Goal: Task Accomplishment & Management: Manage account settings

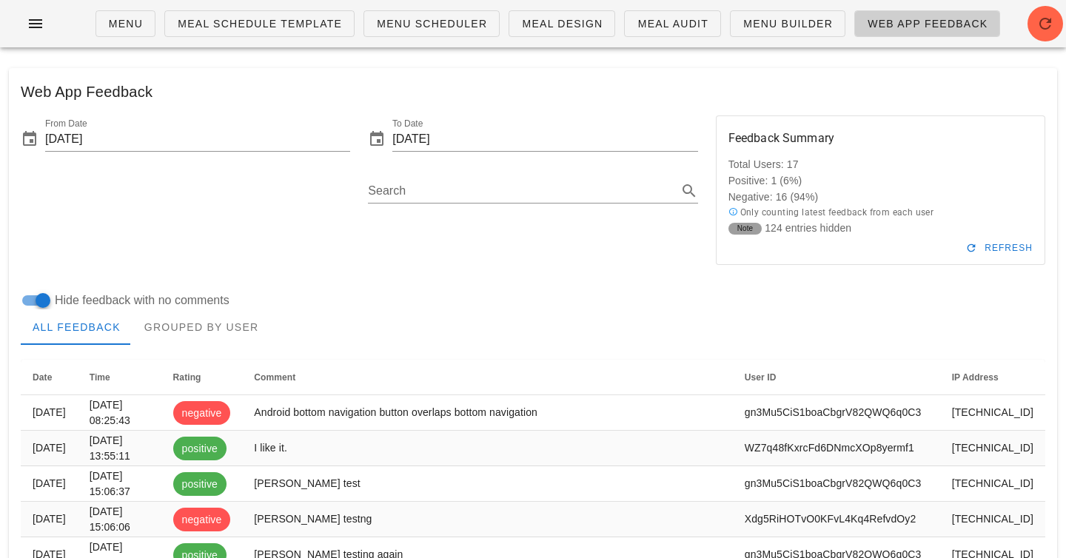
click at [449, 85] on div "Web App Feedback" at bounding box center [533, 91] width 1048 height 47
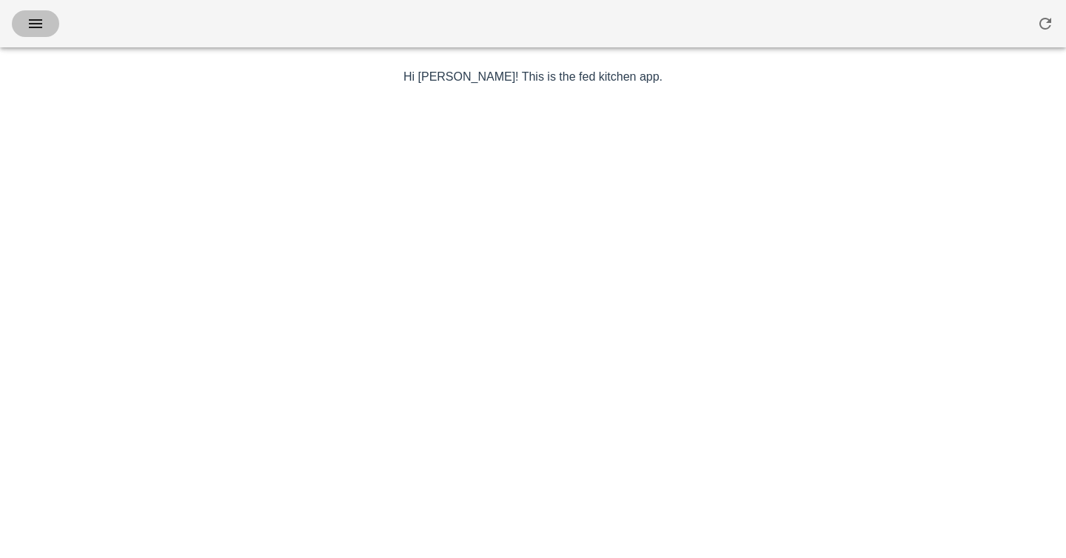
click at [37, 33] on button "button" at bounding box center [35, 23] width 47 height 27
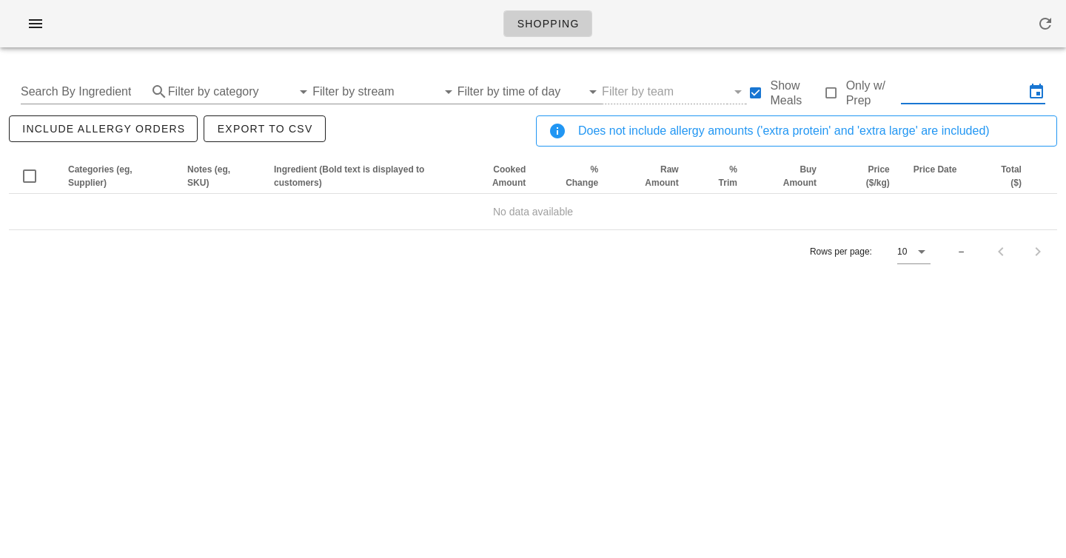
click at [971, 87] on input "text" at bounding box center [963, 92] width 124 height 24
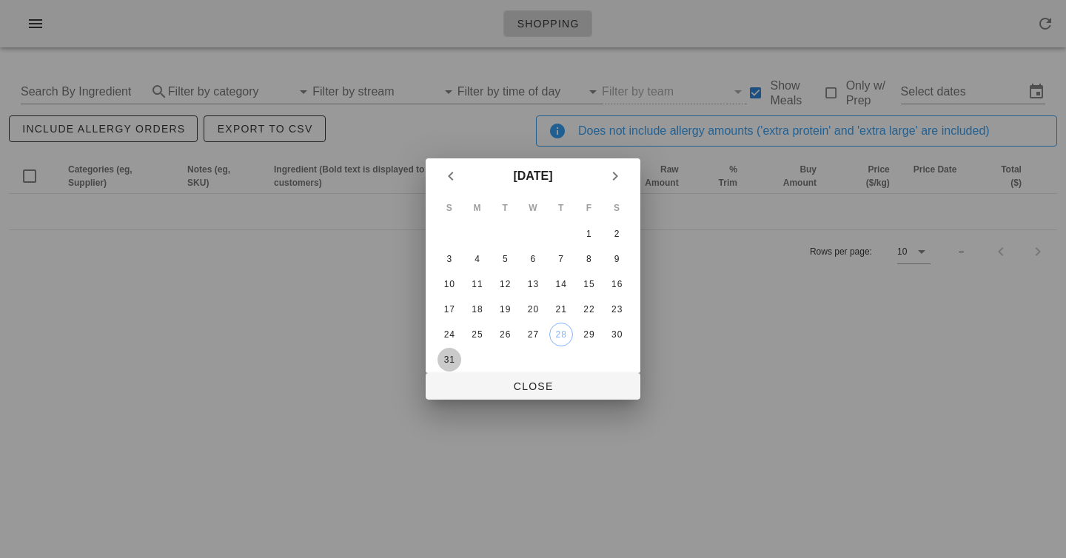
click at [446, 357] on div "31" at bounding box center [449, 360] width 24 height 10
click at [619, 181] on icon "Next month" at bounding box center [615, 176] width 18 height 18
click at [614, 232] on div "6" at bounding box center [617, 234] width 24 height 10
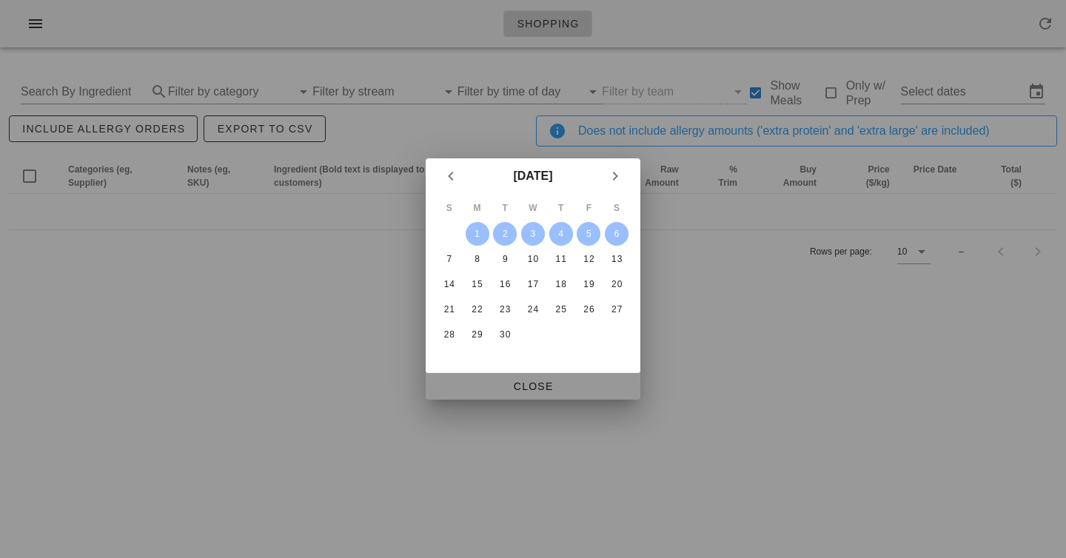
click at [523, 392] on span "Close" at bounding box center [532, 386] width 191 height 12
type input "Sun Aug 31 - Sat Sep 6"
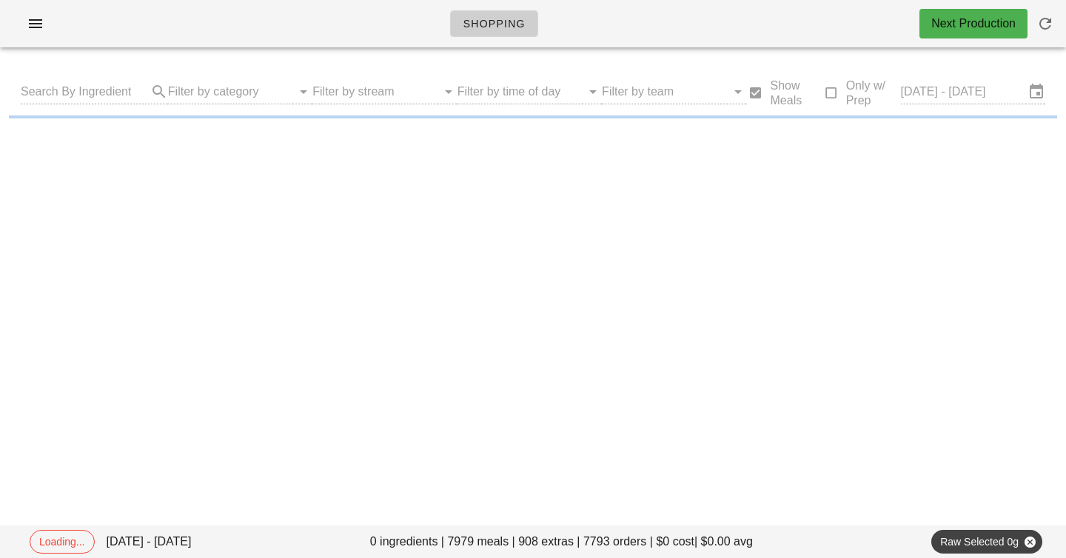
click at [283, 24] on div "Shopping Next Production" at bounding box center [533, 23] width 1066 height 47
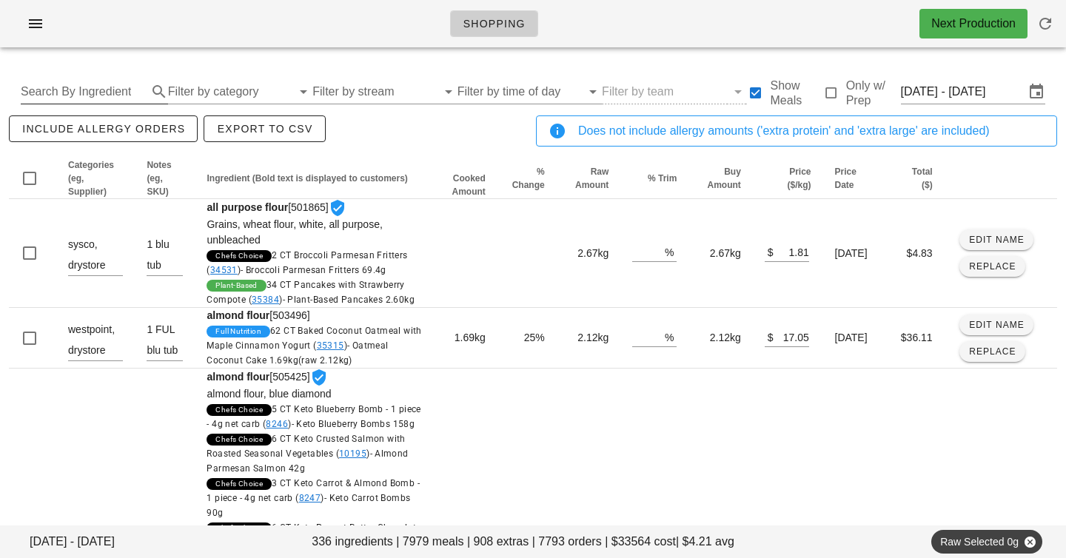
click at [106, 82] on input "Search By Ingredient" at bounding box center [83, 92] width 124 height 24
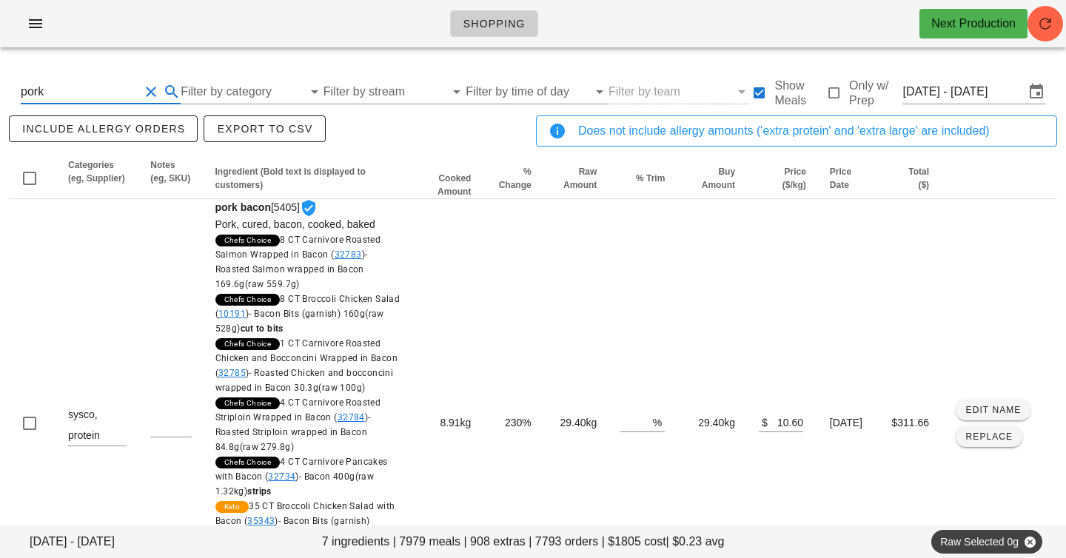
click at [121, 93] on input "pork" at bounding box center [80, 92] width 118 height 24
paste input "Snapper"
type input "Snapper"
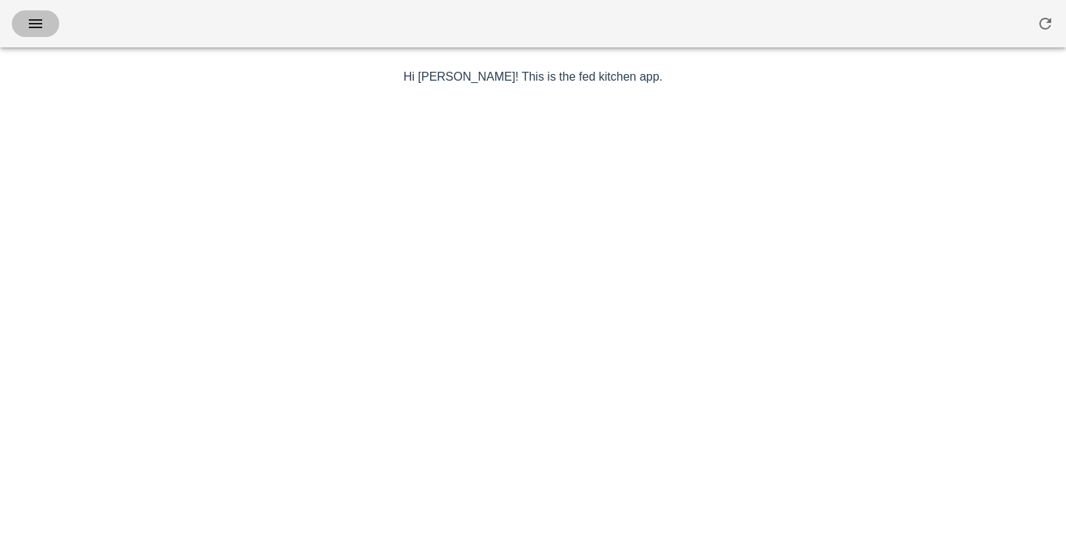
click at [40, 27] on icon "button" at bounding box center [36, 24] width 18 height 18
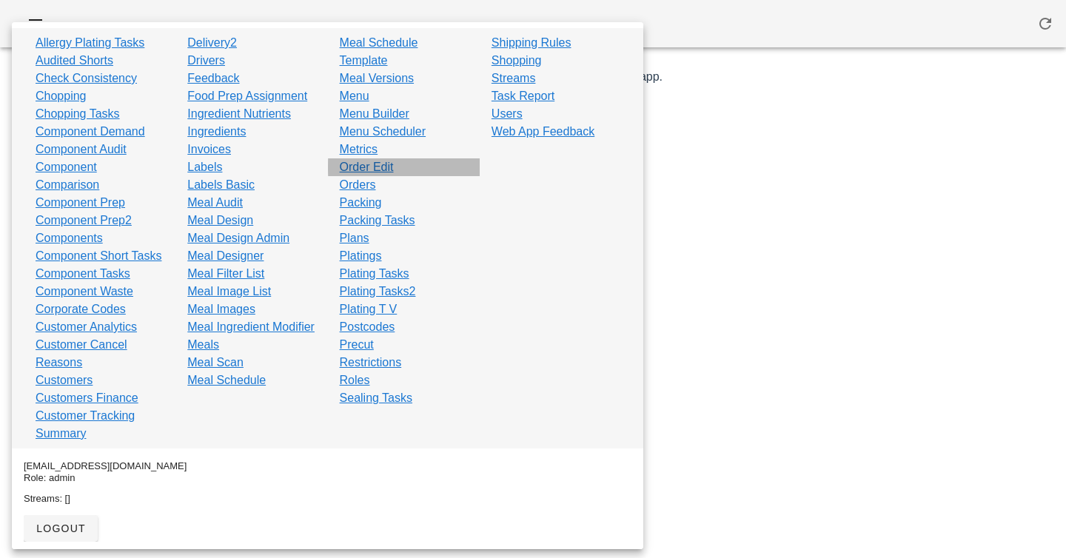
click at [371, 167] on link "Order Edit" at bounding box center [367, 167] width 54 height 18
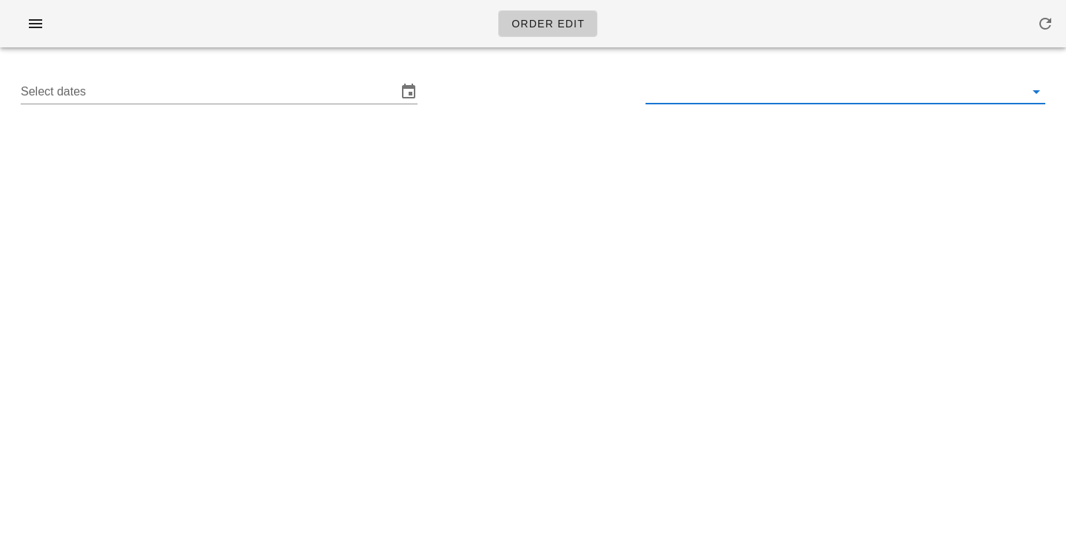
click at [707, 90] on input "text" at bounding box center [833, 92] width 376 height 24
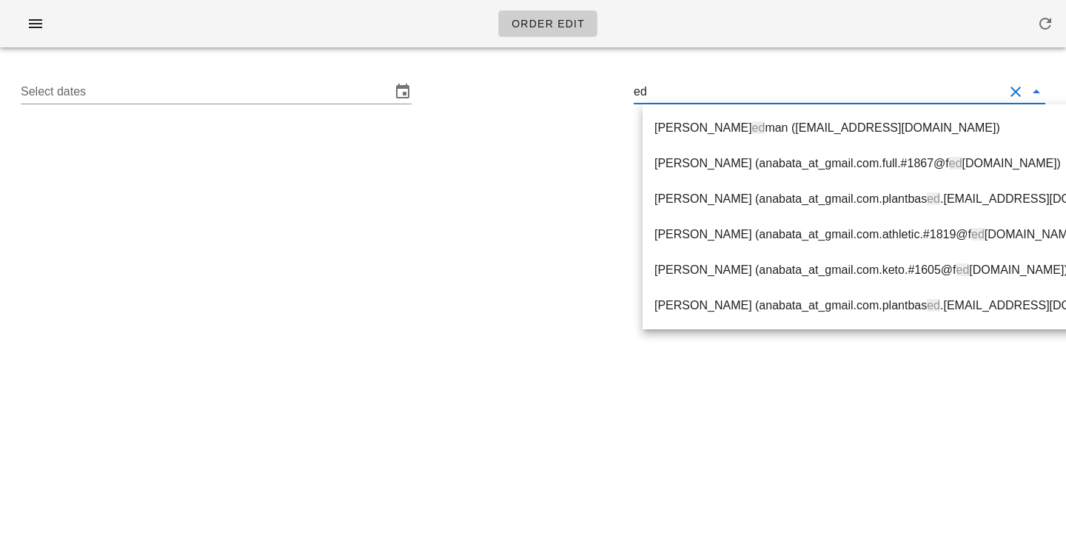
type input "ed2"
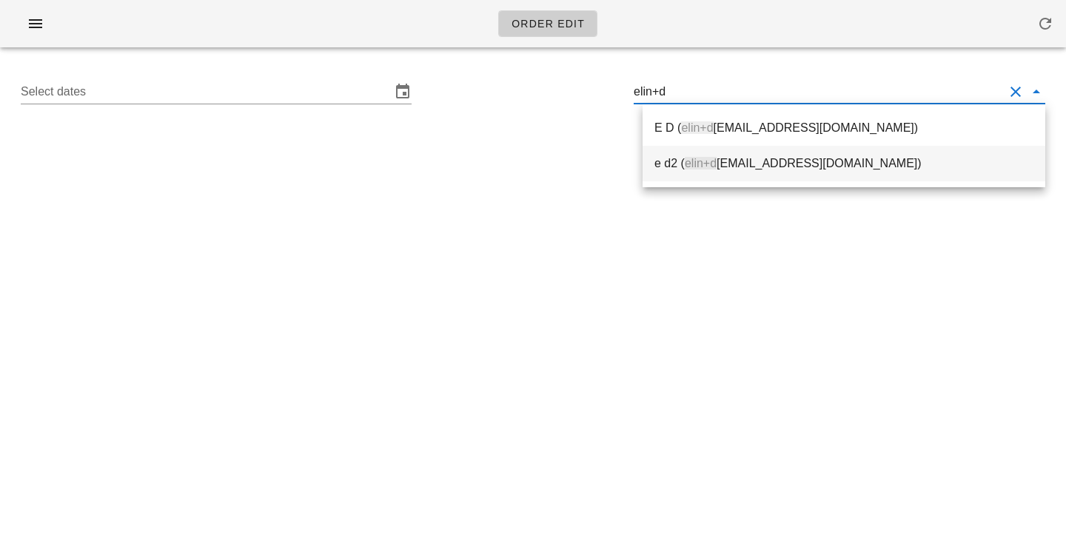
click at [782, 166] on div "e d2 ( elin+d [EMAIL_ADDRESS][DOMAIN_NAME])" at bounding box center [843, 163] width 379 height 14
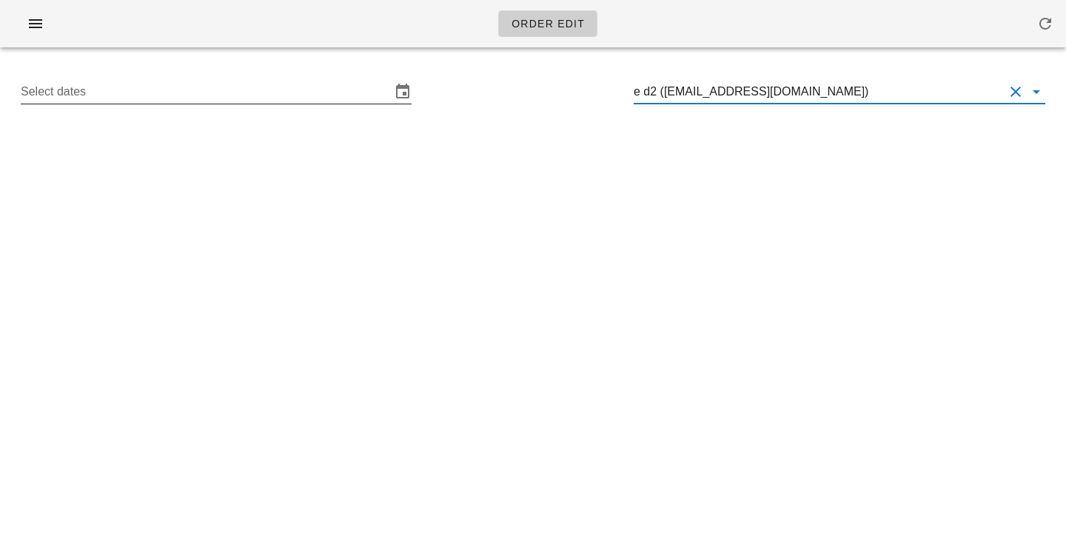
type input "e d2 ([EMAIL_ADDRESS][DOMAIN_NAME])"
click at [246, 86] on input "Select dates" at bounding box center [206, 92] width 370 height 24
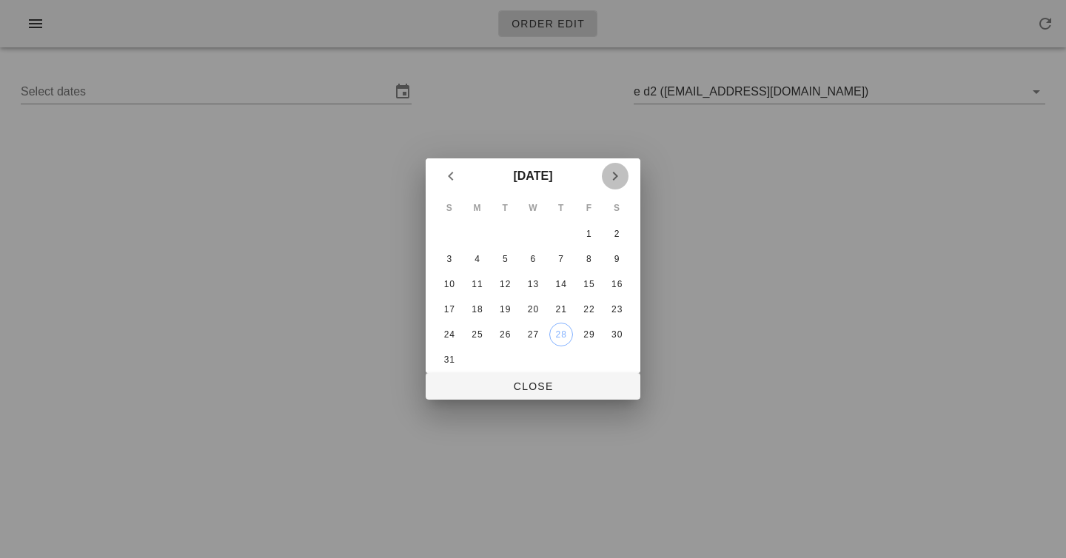
click at [614, 175] on icon "Next month" at bounding box center [615, 176] width 18 height 18
click at [477, 234] on div "1" at bounding box center [478, 234] width 24 height 10
click at [619, 230] on div "6" at bounding box center [617, 234] width 24 height 10
click at [474, 229] on div "1" at bounding box center [478, 234] width 24 height 10
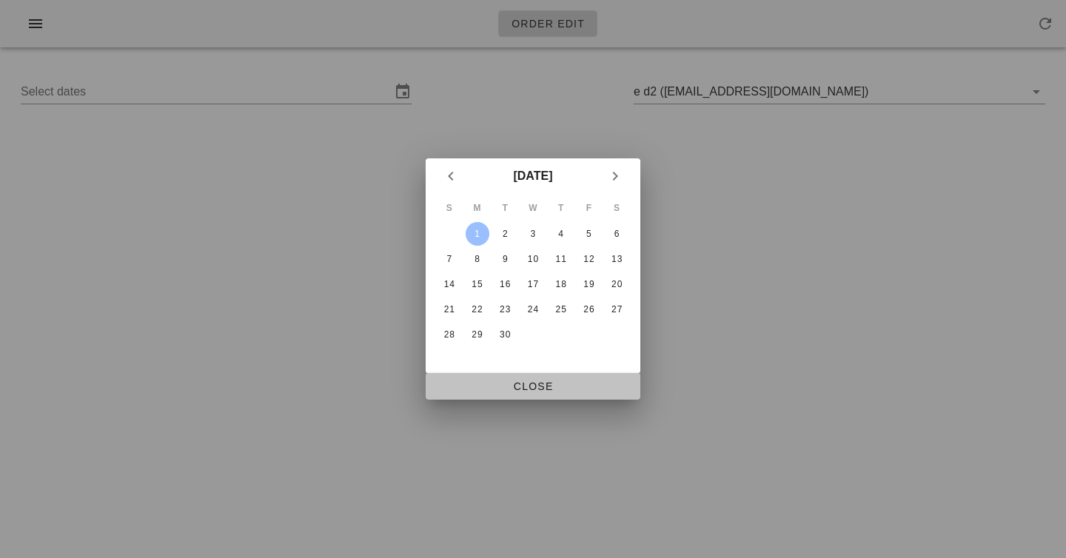
click at [509, 387] on span "Close" at bounding box center [532, 386] width 191 height 12
type input "[DATE] - [DATE]"
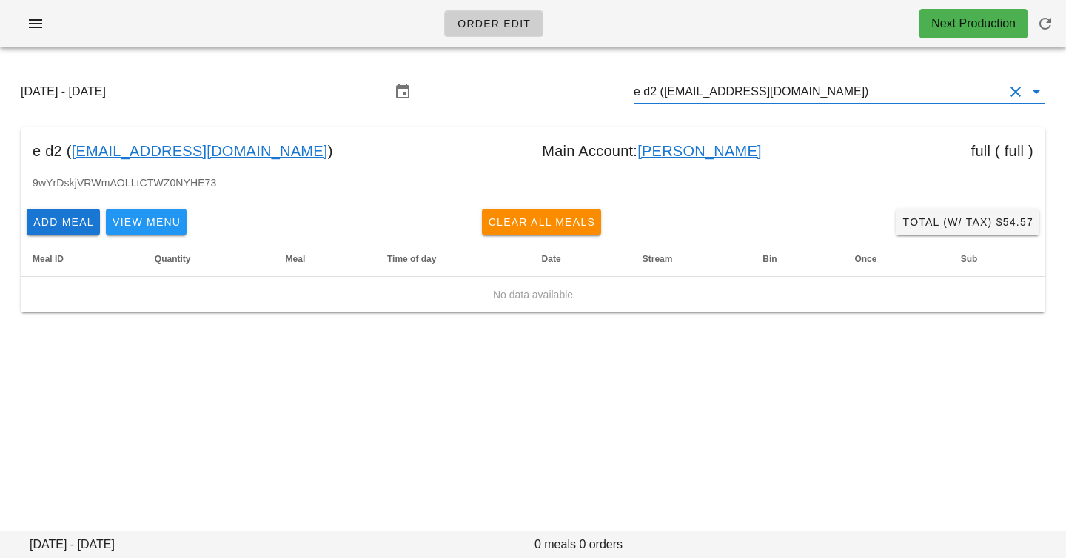
click at [789, 92] on input "e d2 ([EMAIL_ADDRESS][DOMAIN_NAME])" at bounding box center [819, 92] width 370 height 24
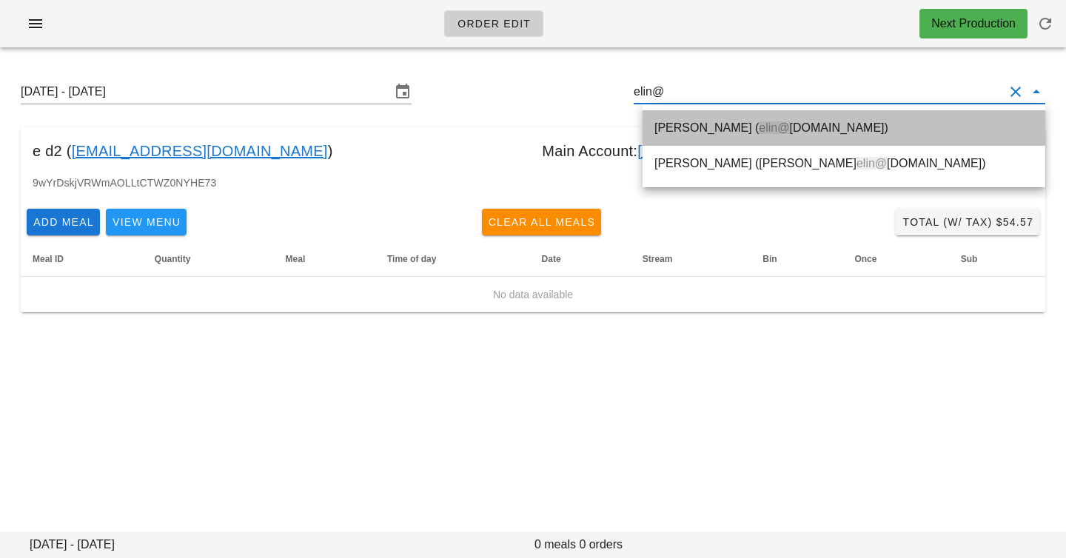
click at [792, 125] on div "[PERSON_NAME] ( elin@ [DOMAIN_NAME])" at bounding box center [843, 128] width 379 height 14
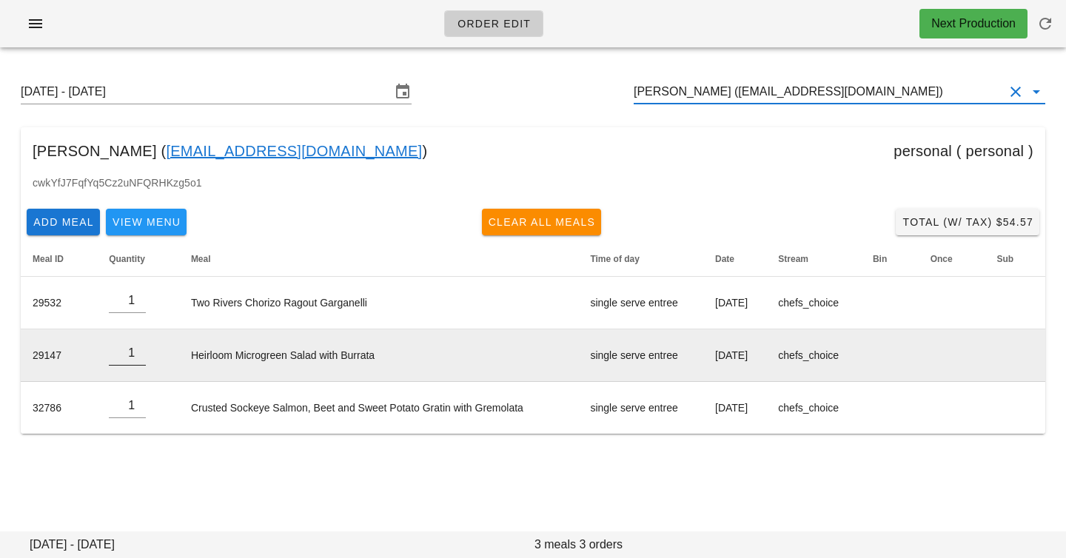
type input "[PERSON_NAME] ([EMAIL_ADDRESS][DOMAIN_NAME])"
type input "0"
click at [138, 358] on input "0" at bounding box center [127, 353] width 37 height 24
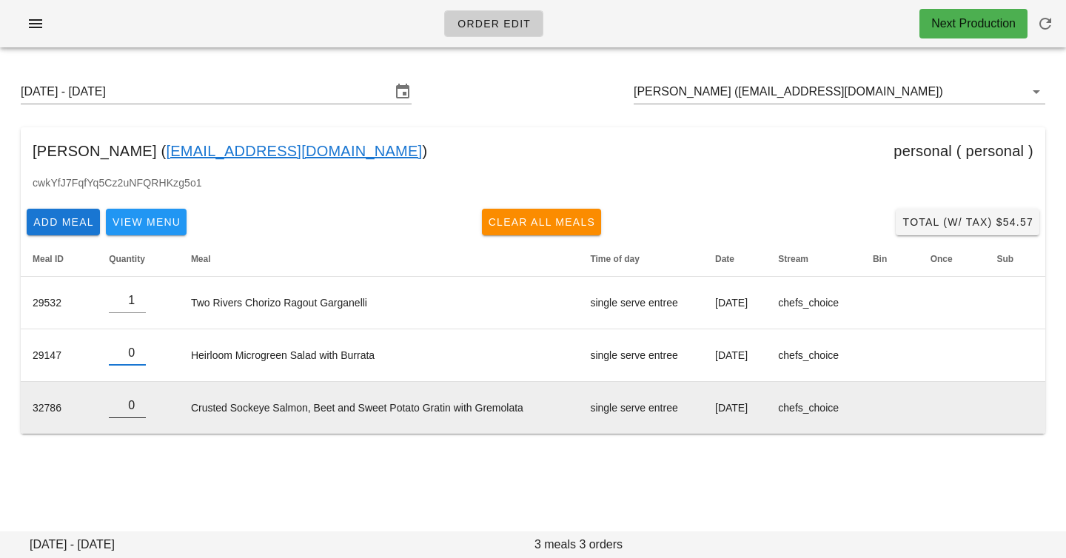
type input "0"
click at [136, 411] on input "0" at bounding box center [127, 406] width 37 height 24
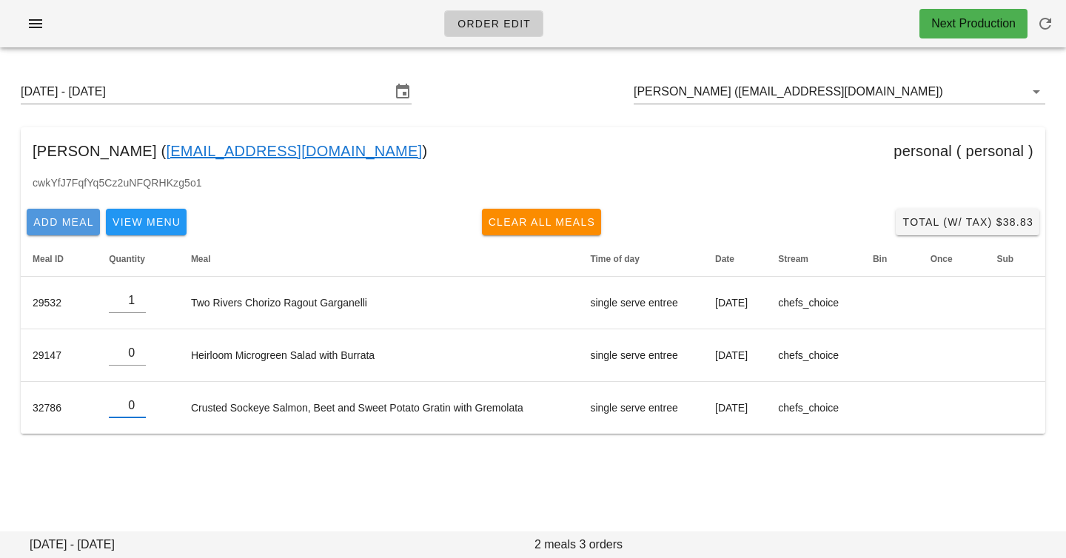
click at [71, 225] on span "Add Meal" at bounding box center [63, 222] width 61 height 12
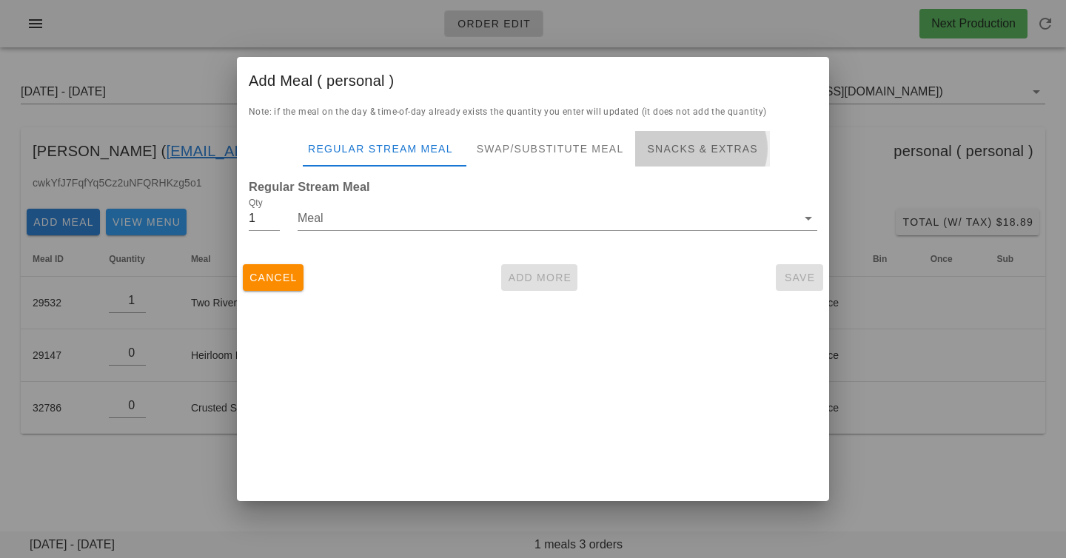
click at [675, 151] on div "Snacks & Extras" at bounding box center [702, 149] width 134 height 36
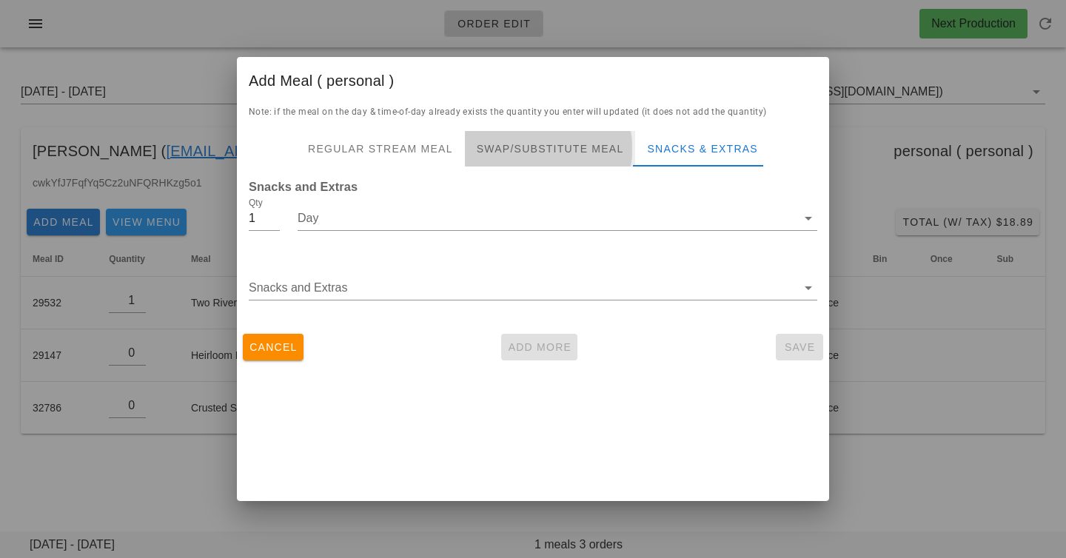
click at [496, 145] on div "Swap/Substitute Meal" at bounding box center [550, 149] width 171 height 36
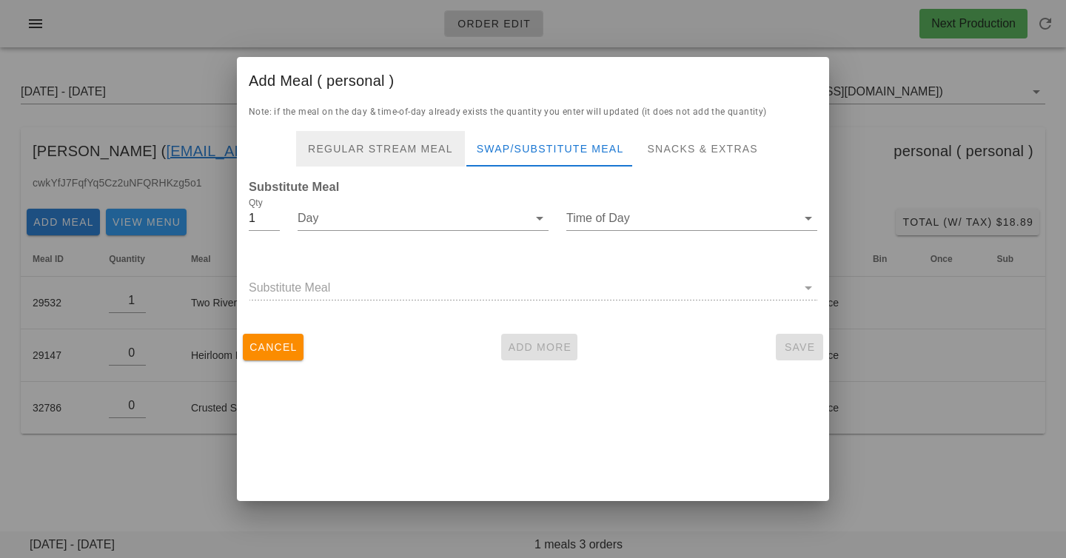
click at [393, 148] on div "Regular Stream Meal" at bounding box center [380, 149] width 169 height 36
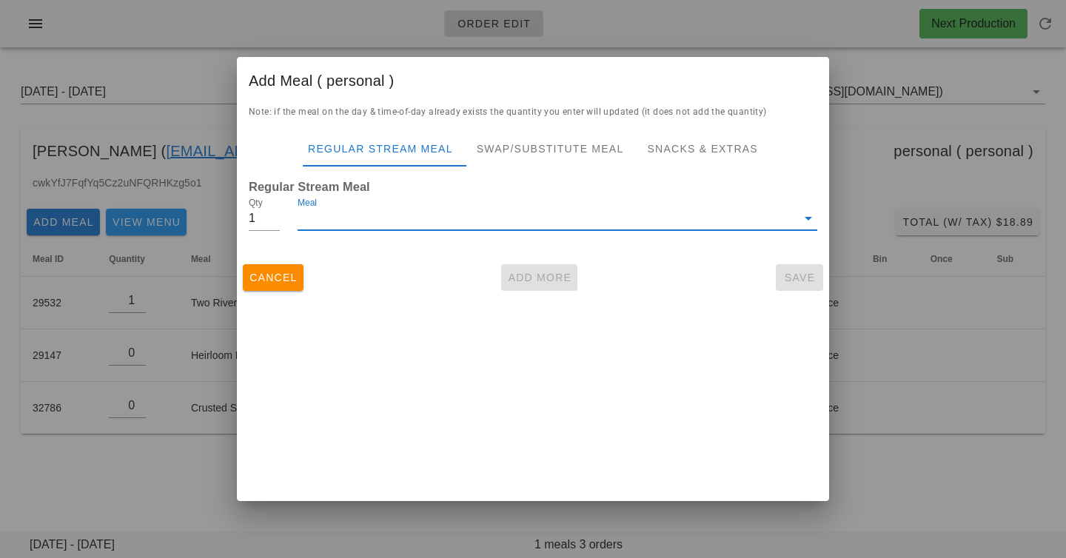
click at [367, 209] on input "Meal" at bounding box center [547, 218] width 499 height 24
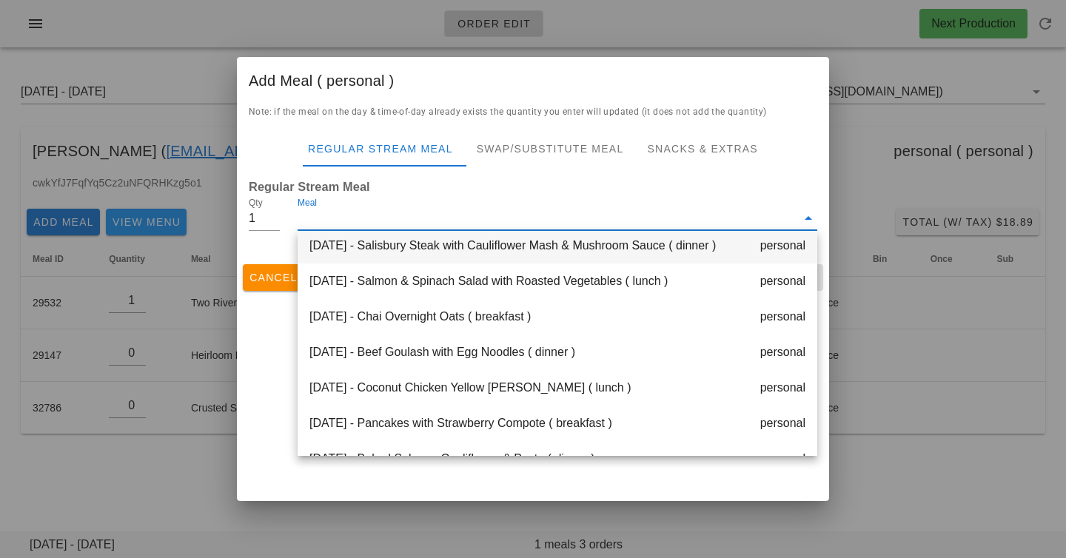
scroll to position [366, 0]
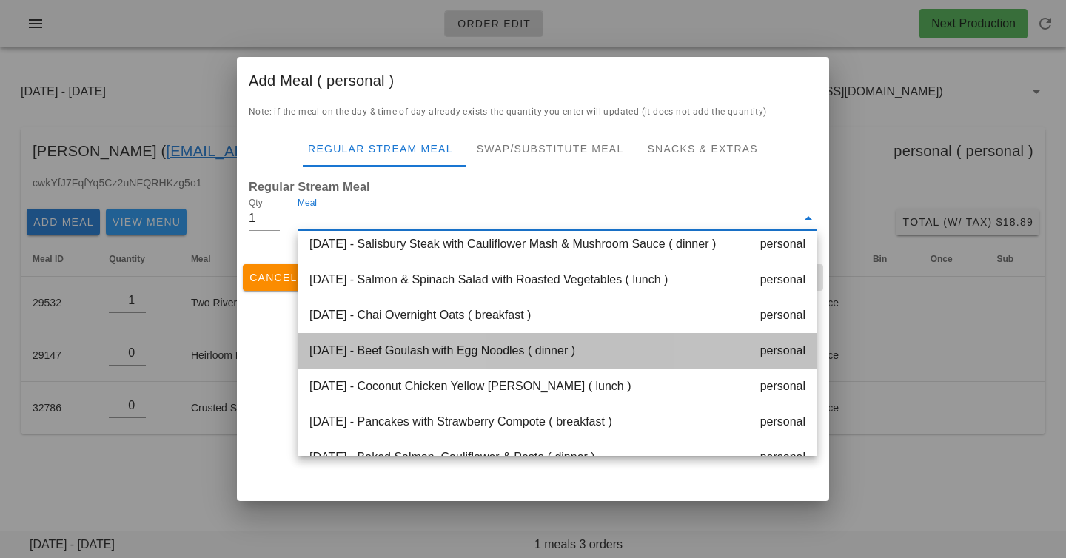
click at [417, 349] on div "[DATE] - Beef Goulash with Egg Noodles ( dinner ) personal" at bounding box center [558, 351] width 520 height 36
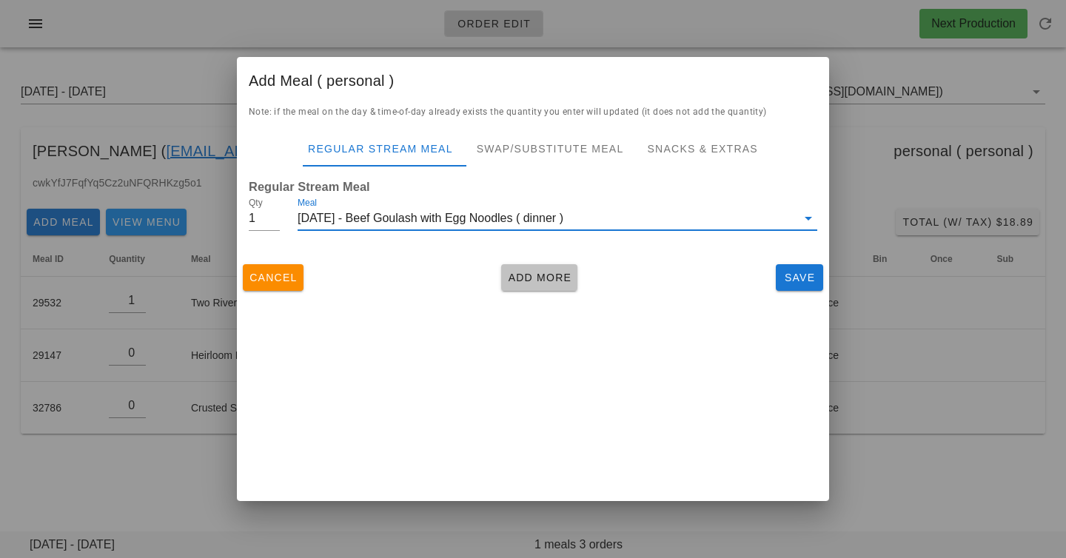
click at [516, 281] on span "Add More" at bounding box center [539, 278] width 64 height 12
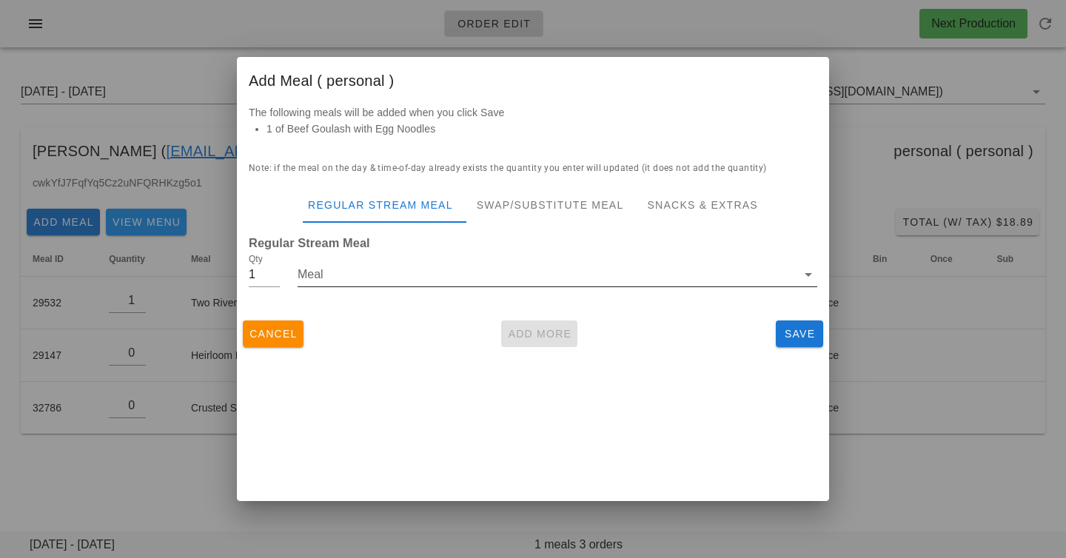
click at [480, 279] on input "Meal" at bounding box center [547, 275] width 499 height 24
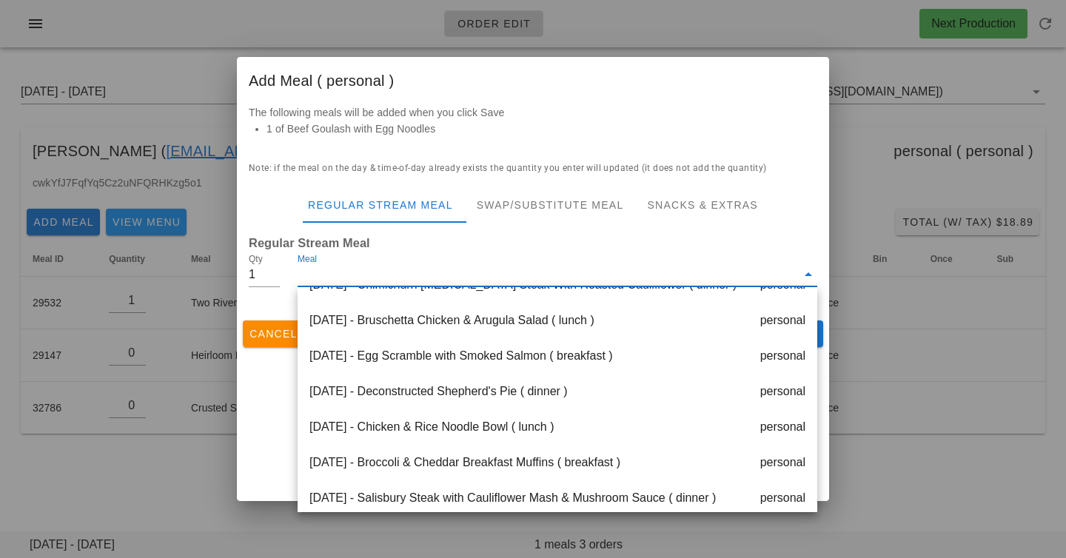
scroll to position [162, 0]
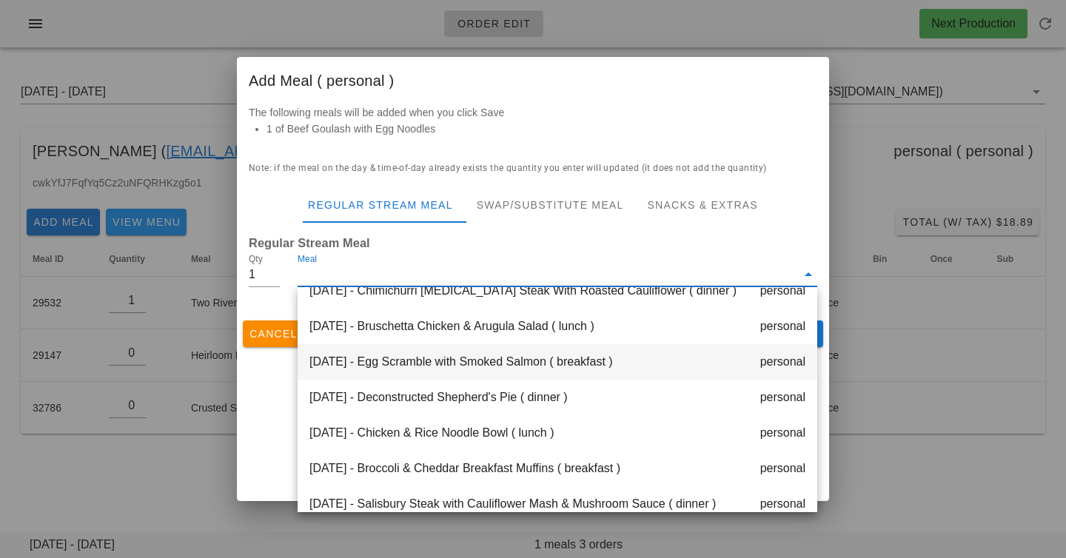
click at [480, 367] on div "[DATE] - Egg Scramble with Smoked Salmon ( breakfast ) personal" at bounding box center [558, 362] width 520 height 36
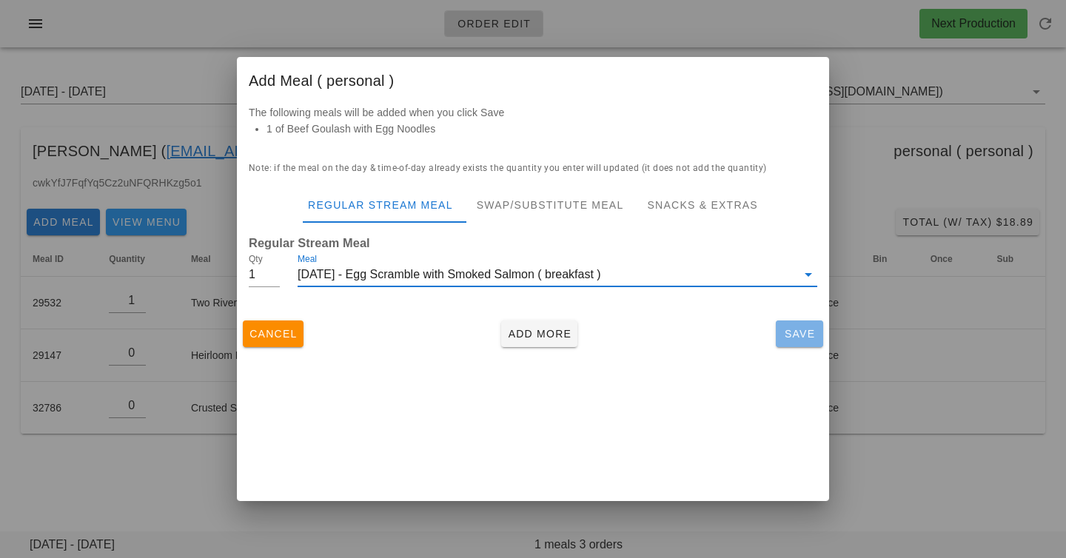
click at [782, 328] on span "Save" at bounding box center [800, 334] width 36 height 12
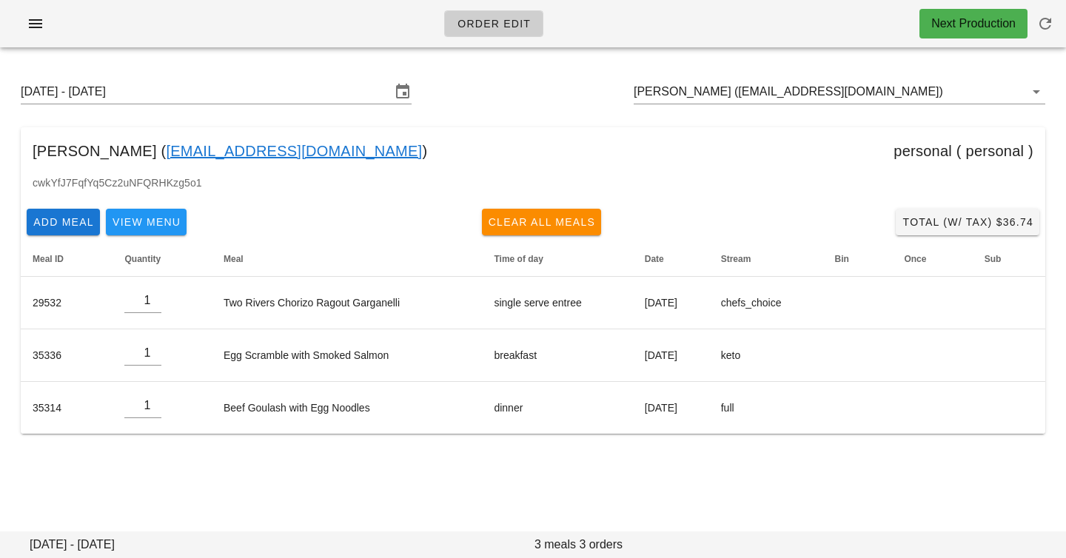
click at [37, 37] on div "Order Edit Next Production" at bounding box center [533, 23] width 1066 height 47
click at [34, 28] on icon "button" at bounding box center [36, 24] width 18 height 18
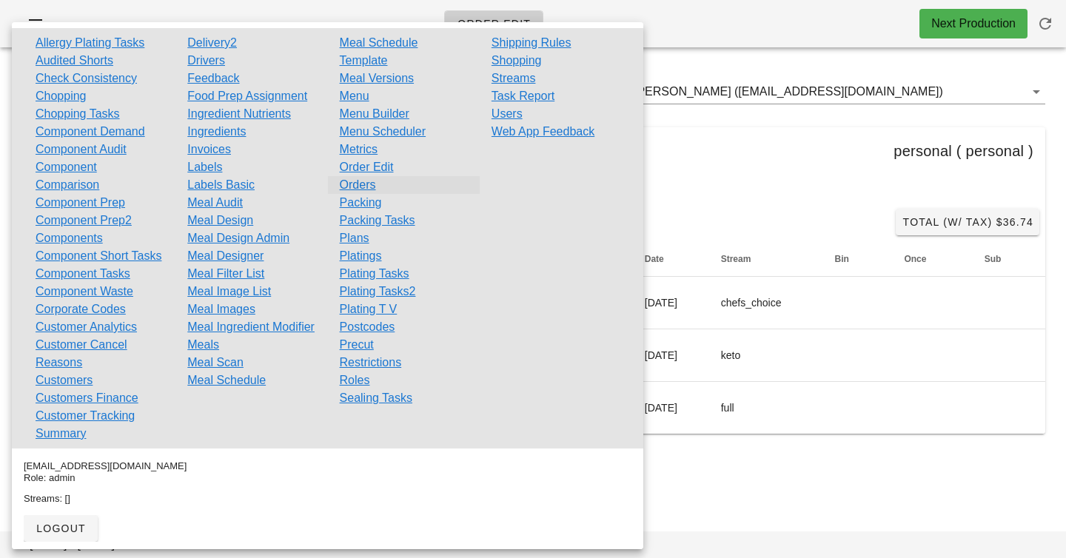
click at [349, 187] on link "Orders" at bounding box center [358, 185] width 36 height 18
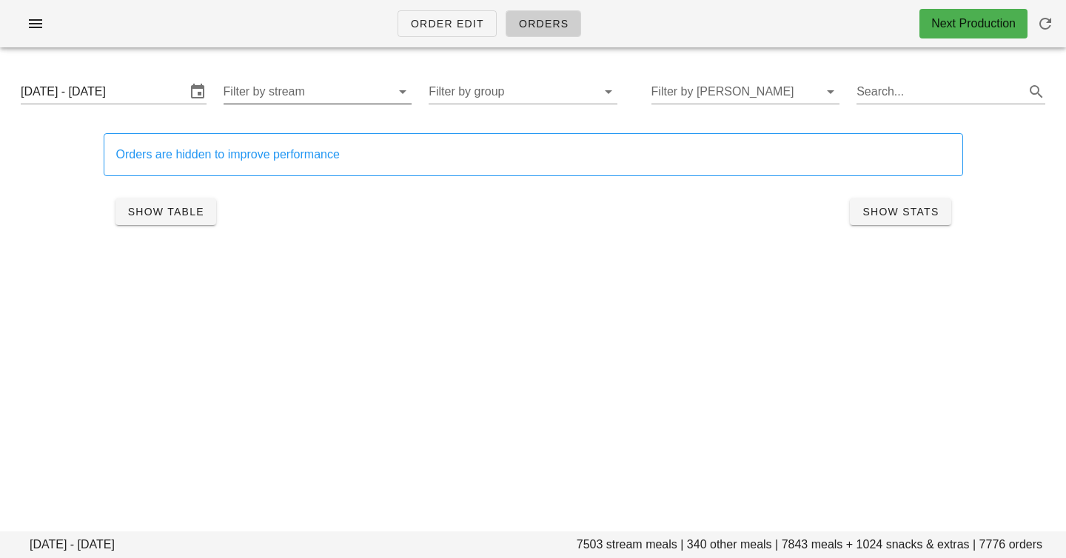
click at [257, 90] on input "Filter by stream" at bounding box center [306, 92] width 165 height 24
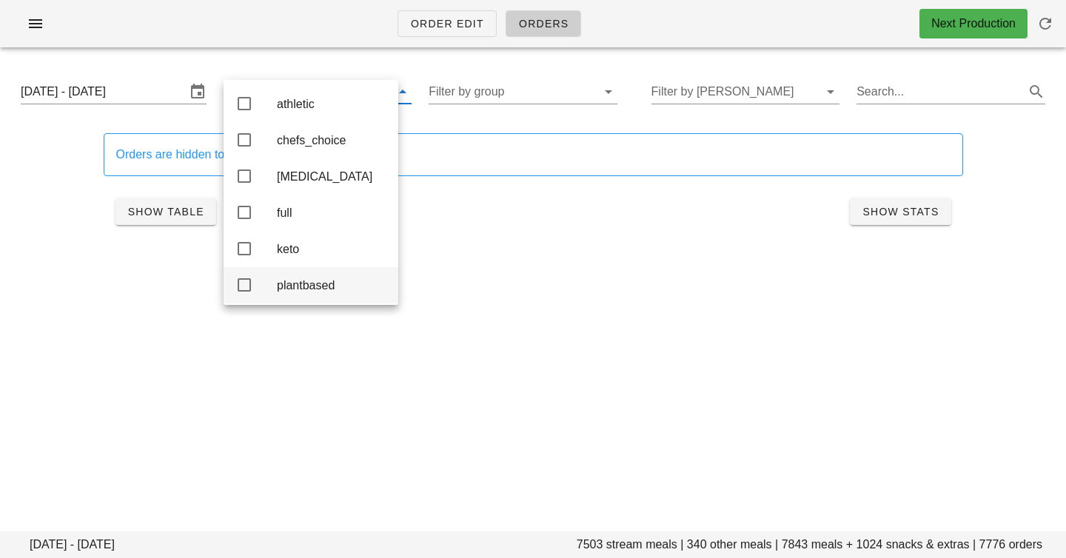
click at [272, 299] on div "plantbased" at bounding box center [311, 285] width 175 height 36
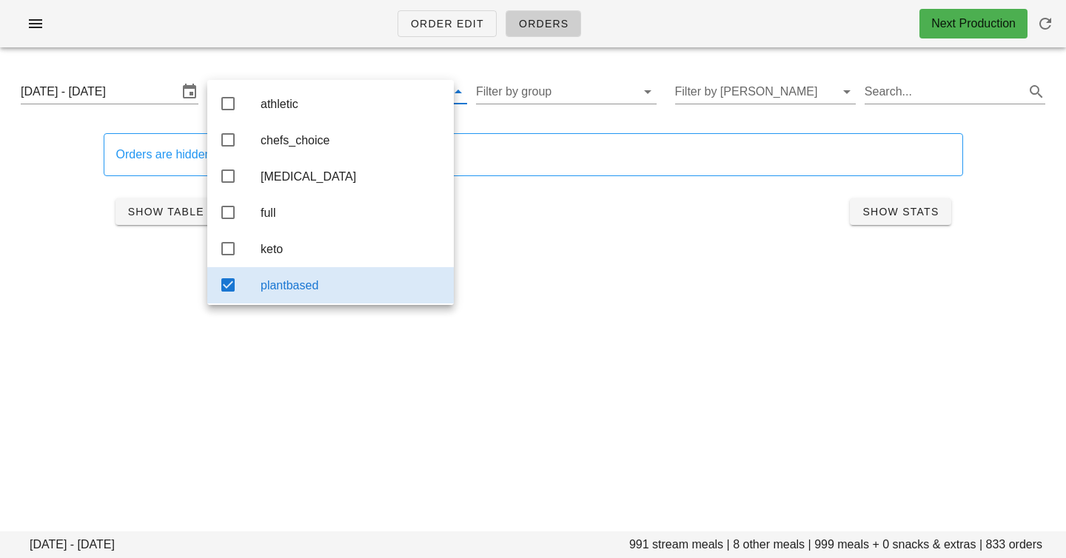
scroll to position [13, 0]
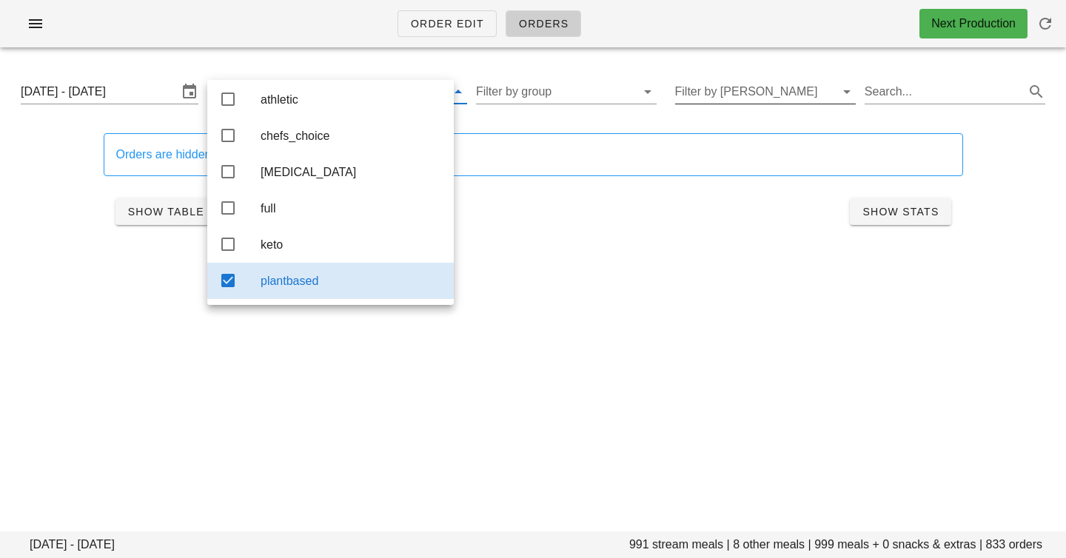
click at [718, 90] on input "Filter by [PERSON_NAME]" at bounding box center [753, 92] width 157 height 24
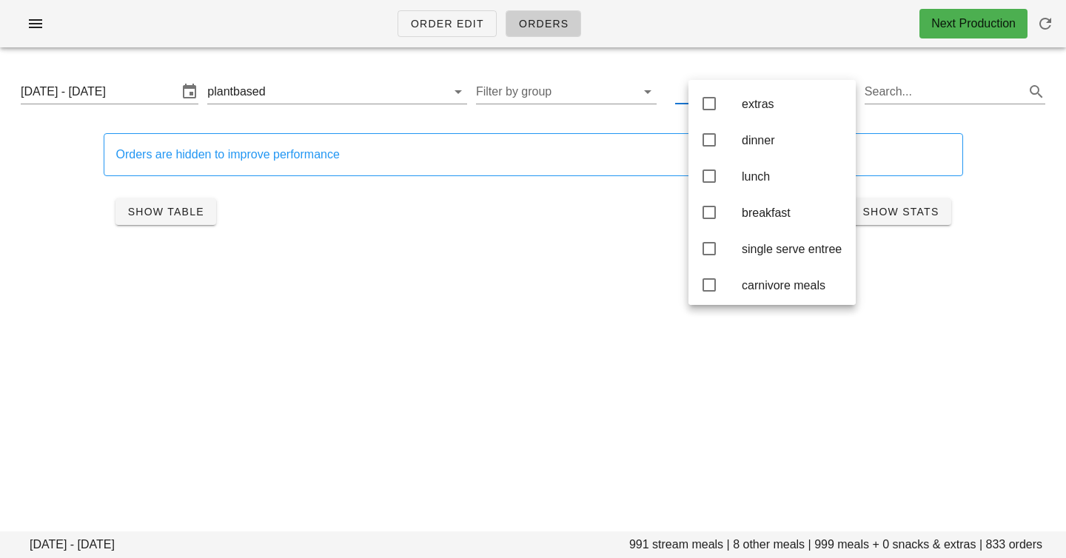
click at [710, 38] on div "Order Edit Orders Next Production" at bounding box center [533, 23] width 1066 height 47
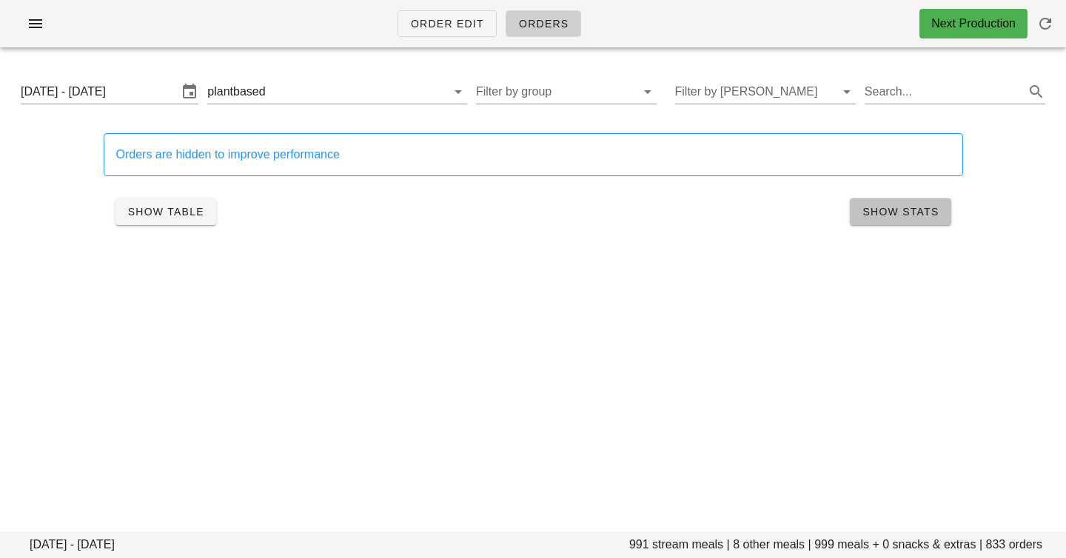
click at [876, 203] on button "Show Stats" at bounding box center [900, 211] width 101 height 27
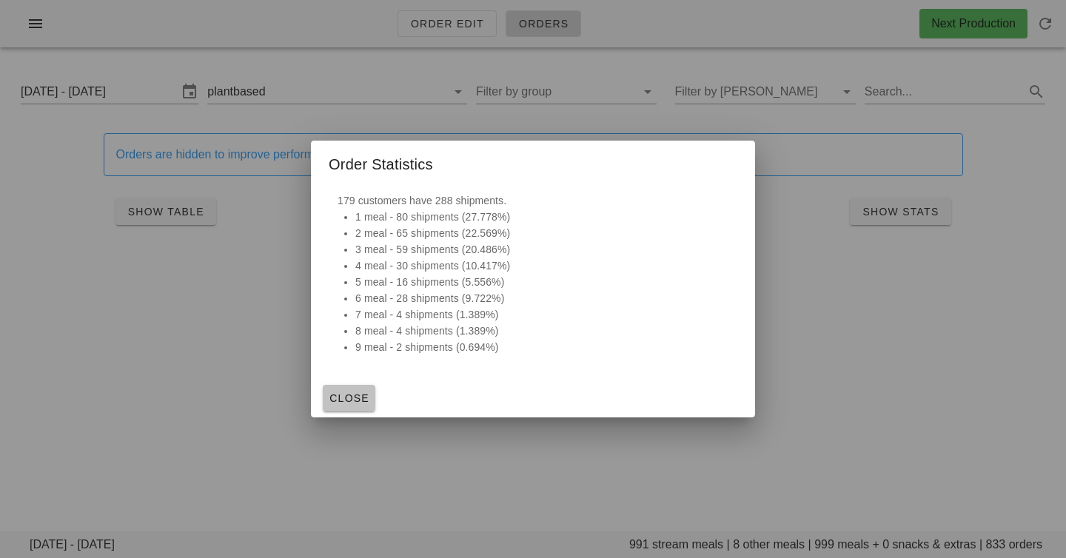
click at [341, 395] on span "Close" at bounding box center [349, 398] width 41 height 12
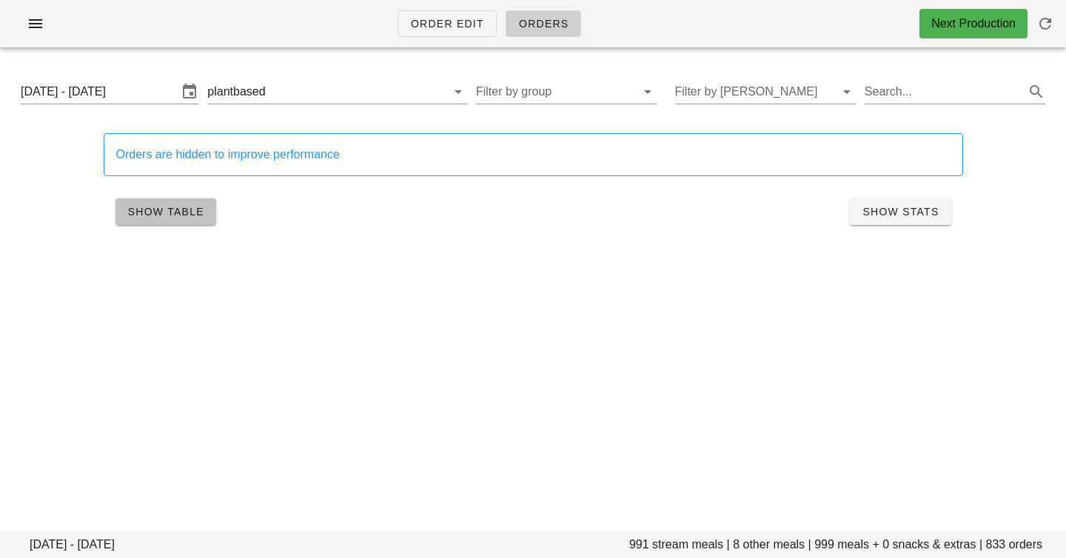
click at [198, 214] on span "Show Table" at bounding box center [165, 212] width 77 height 12
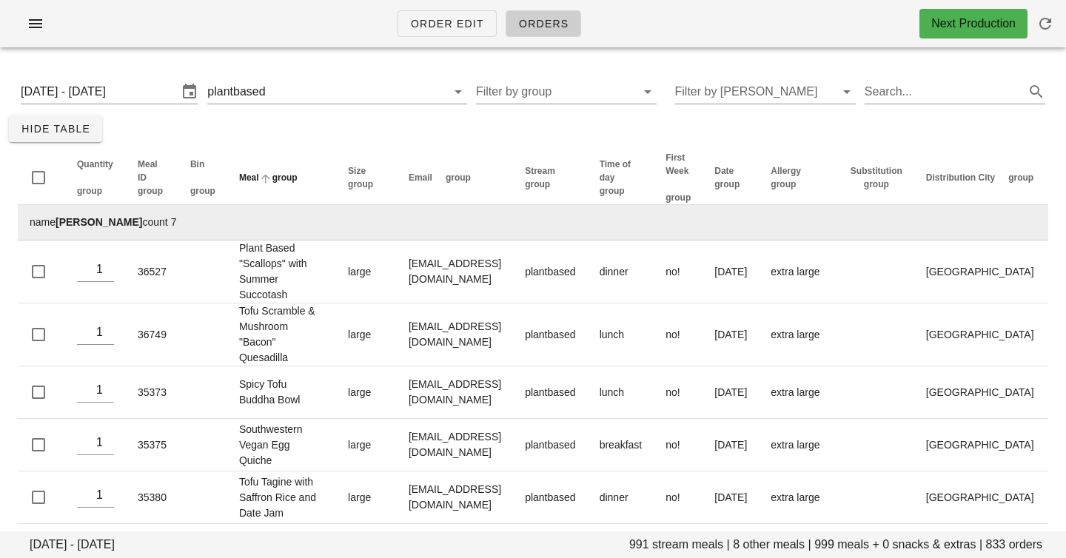
click at [272, 176] on icon "Meal: Not sorted. Activate to sort ascending." at bounding box center [265, 178] width 13 height 12
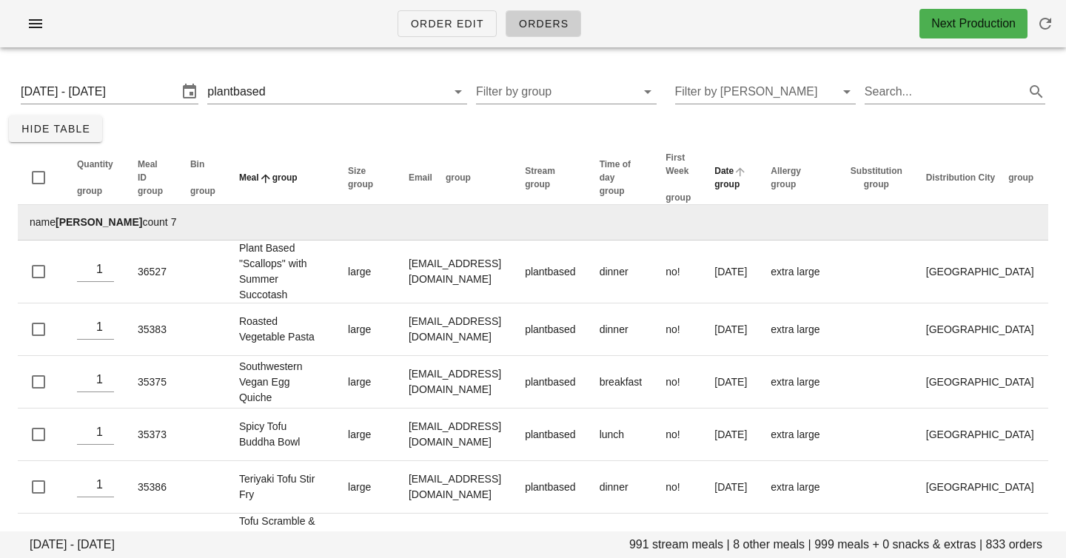
click at [733, 166] on span "Date" at bounding box center [723, 171] width 19 height 10
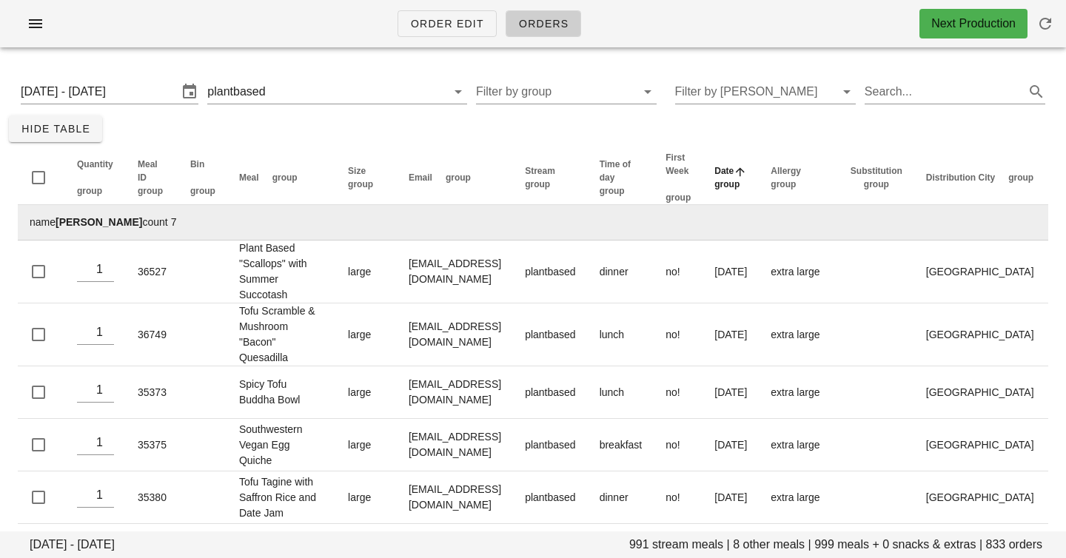
click at [759, 177] on th "Date group" at bounding box center [730, 178] width 56 height 54
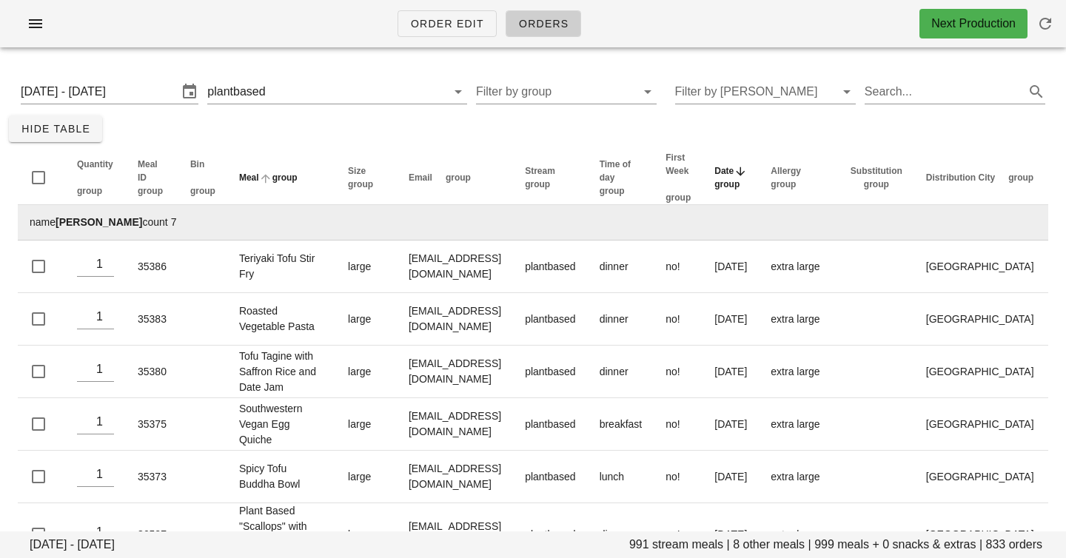
click at [283, 178] on span "group" at bounding box center [284, 177] width 25 height 10
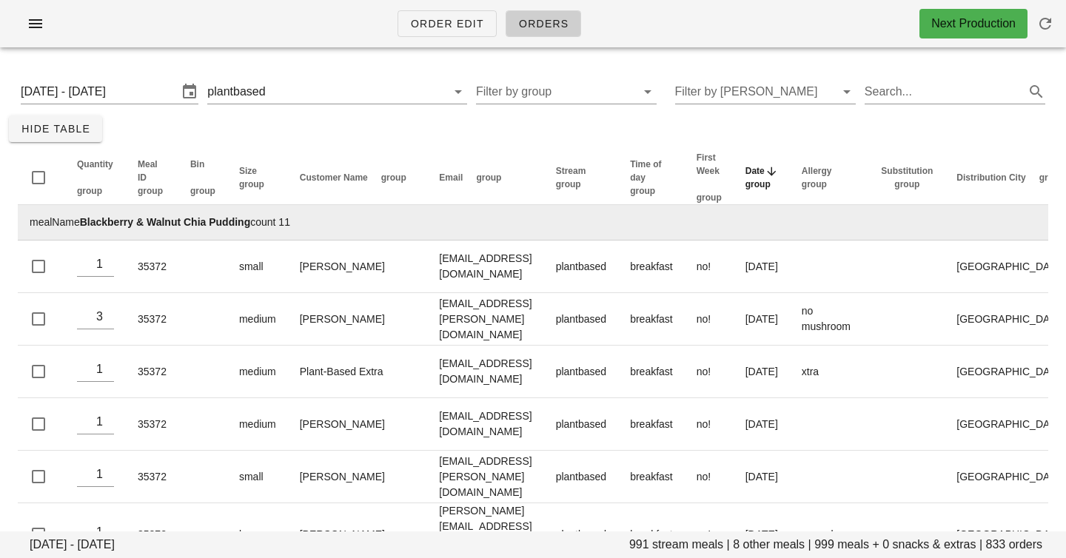
click at [765, 166] on span "Date" at bounding box center [754, 171] width 19 height 10
click at [770, 187] on span "group" at bounding box center [757, 184] width 25 height 10
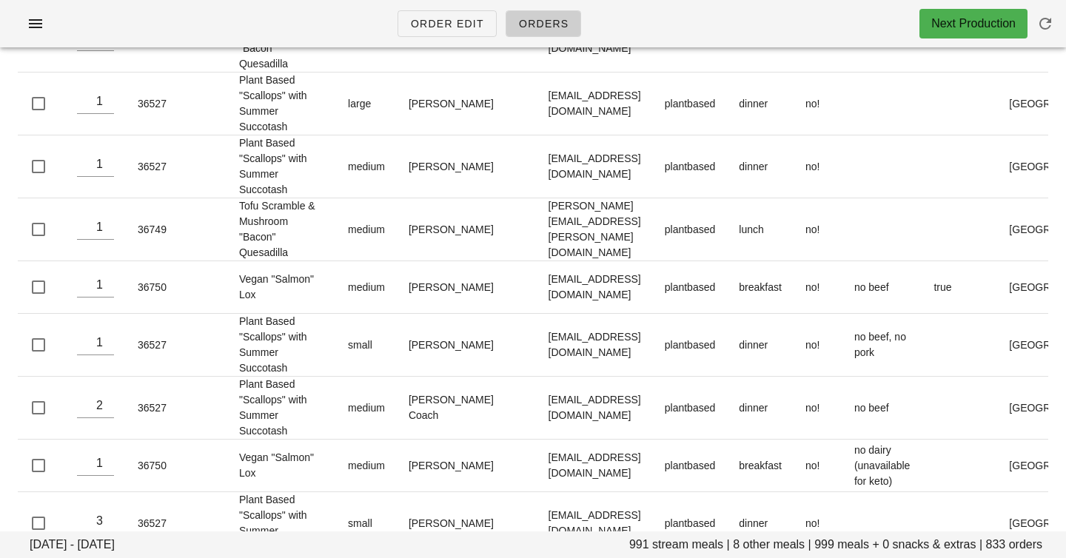
scroll to position [0, 0]
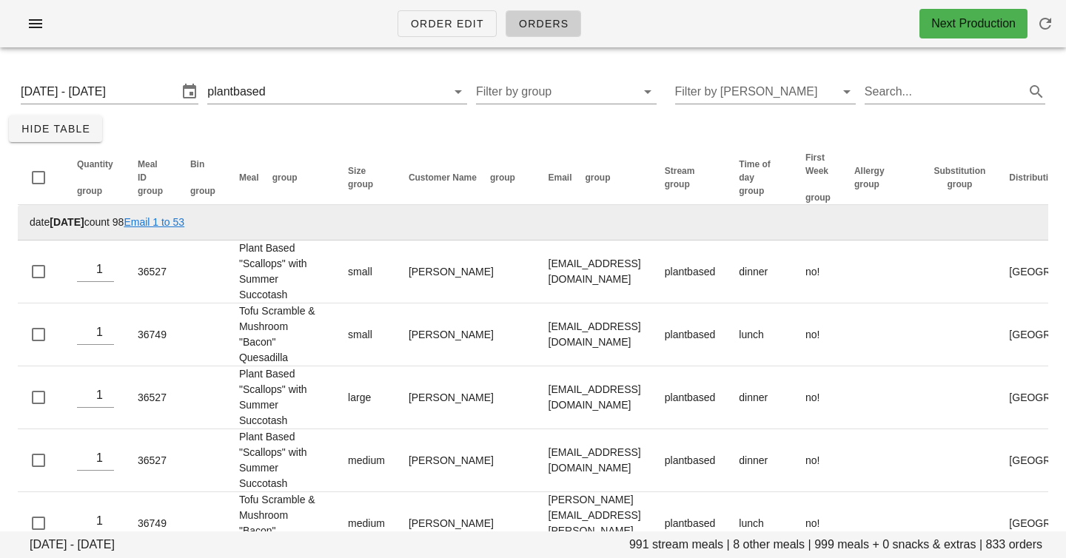
click at [84, 221] on strong "[DATE]" at bounding box center [67, 222] width 34 height 12
